Goal: Find specific page/section: Find specific page/section

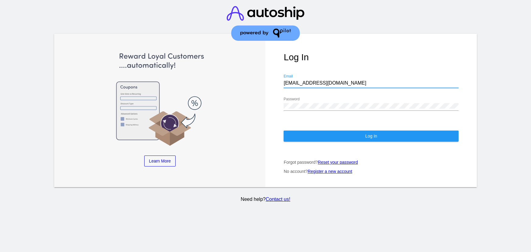
click at [319, 80] on input "[EMAIL_ADDRESS][DOMAIN_NAME]" at bounding box center [370, 82] width 175 height 5
type input "[EMAIL_ADDRESS][DOMAIN_NAME]"
drag, startPoint x: 302, startPoint y: 91, endPoint x: 302, endPoint y: 96, distance: 4.9
click at [302, 97] on div "Password" at bounding box center [370, 104] width 175 height 14
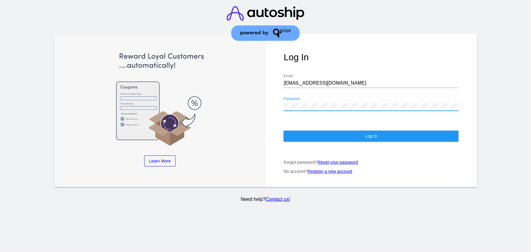
click at [315, 130] on button "Log In" at bounding box center [370, 135] width 175 height 11
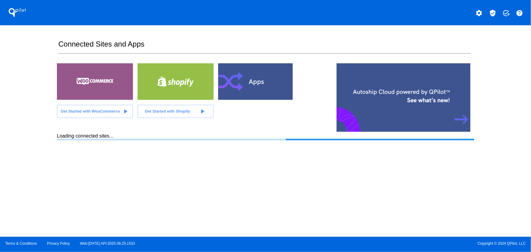
click at [490, 13] on mat-icon "verified_user" at bounding box center [492, 12] width 7 height 7
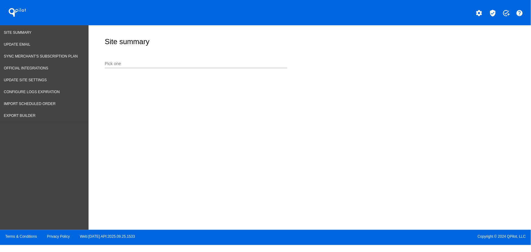
click at [137, 61] on input "Pick one" at bounding box center [196, 63] width 182 height 5
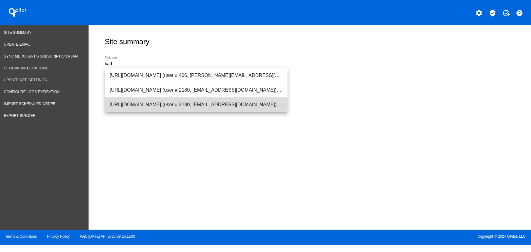
click at [143, 101] on span "[URL][DOMAIN_NAME] (user # 2180, [EMAIL_ADDRESS][DOMAIN_NAME]) - Test" at bounding box center [196, 104] width 173 height 15
type input "[URL][DOMAIN_NAME] (user # 2180, [EMAIL_ADDRESS][DOMAIN_NAME]) - Test"
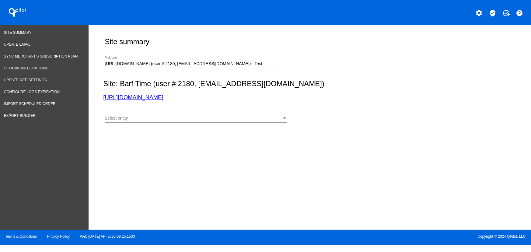
click at [163, 98] on link "[URL][DOMAIN_NAME]" at bounding box center [133, 97] width 60 height 6
drag, startPoint x: 283, startPoint y: 99, endPoint x: 102, endPoint y: 99, distance: 180.3
click at [102, 99] on div "Site summary [URL][DOMAIN_NAME] (user # 2180, [EMAIL_ADDRESS][DOMAIN_NAME]) - T…" at bounding box center [308, 76] width 417 height 102
copy link "[URL][DOMAIN_NAME]"
